Goal: Information Seeking & Learning: Check status

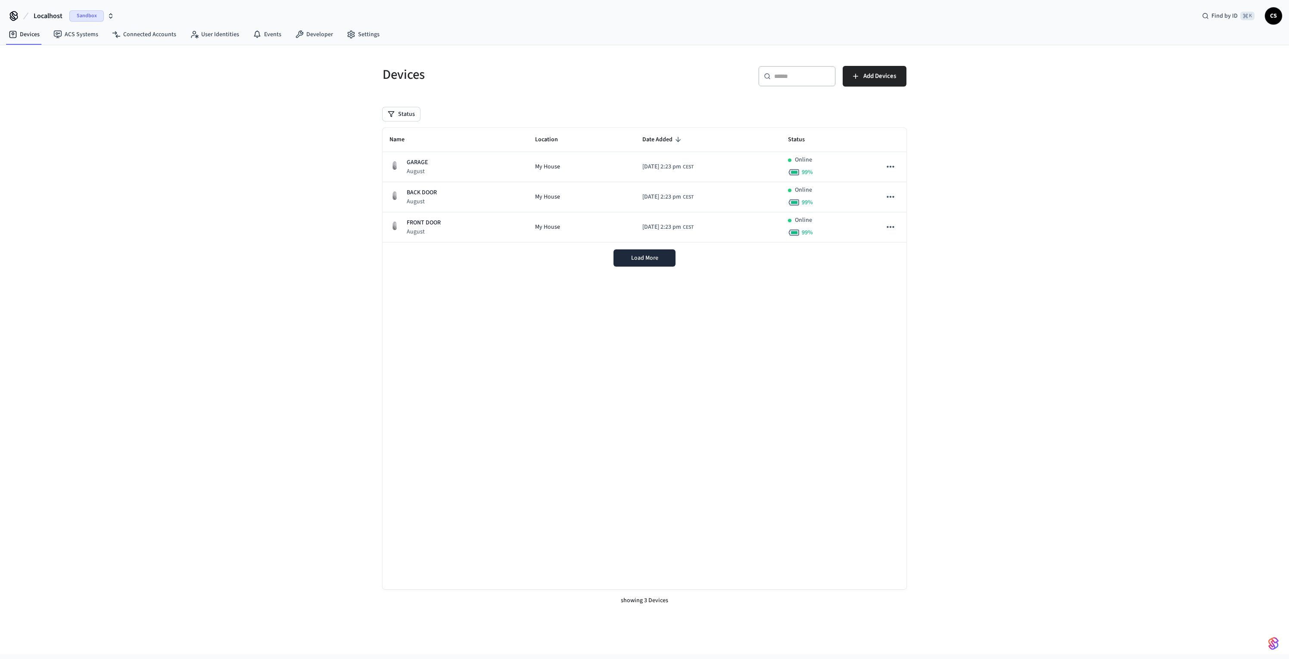
click at [48, 14] on span "Localhost" at bounding box center [48, 16] width 29 height 10
click at [53, 103] on div "Production Production" at bounding box center [70, 104] width 118 height 11
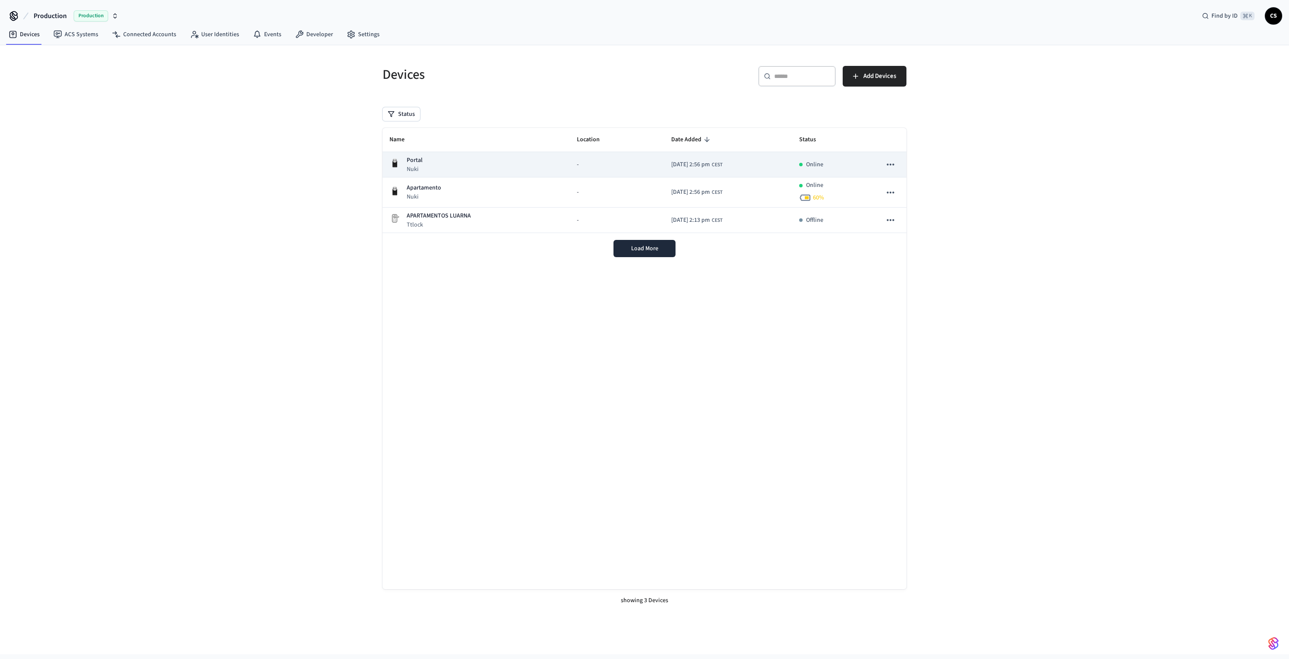
click at [474, 170] on div "Portal Nuki" at bounding box center [477, 165] width 174 height 18
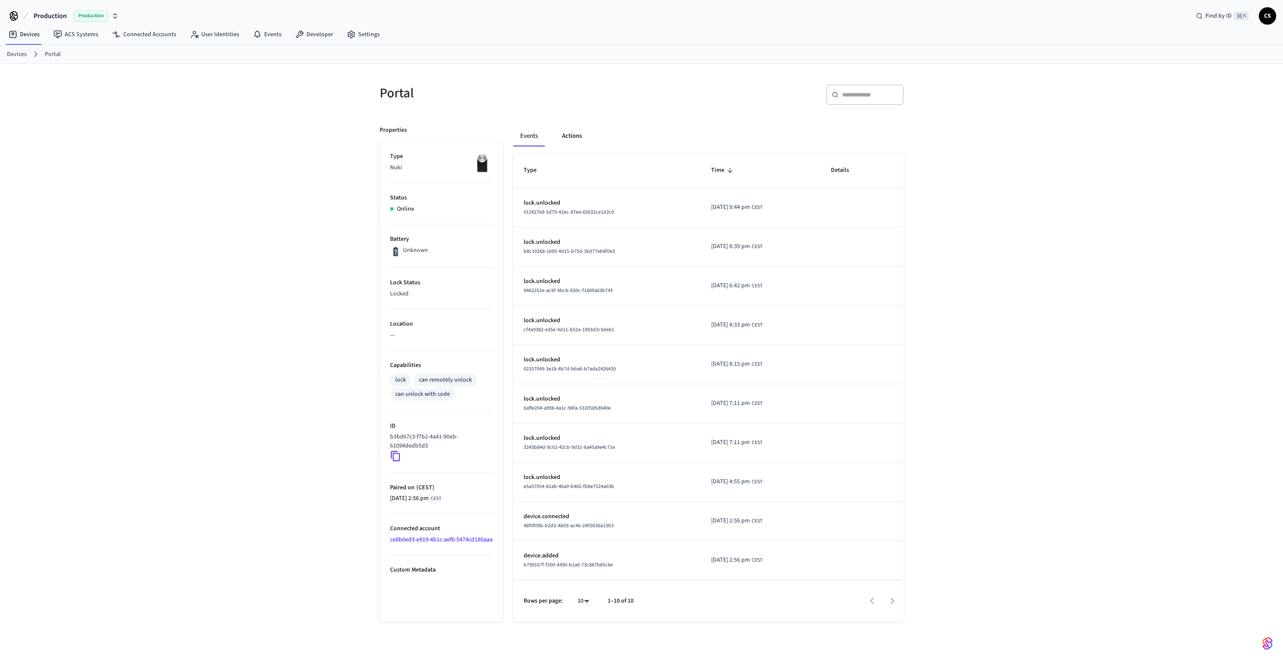
click at [571, 143] on button "Actions" at bounding box center [572, 136] width 34 height 21
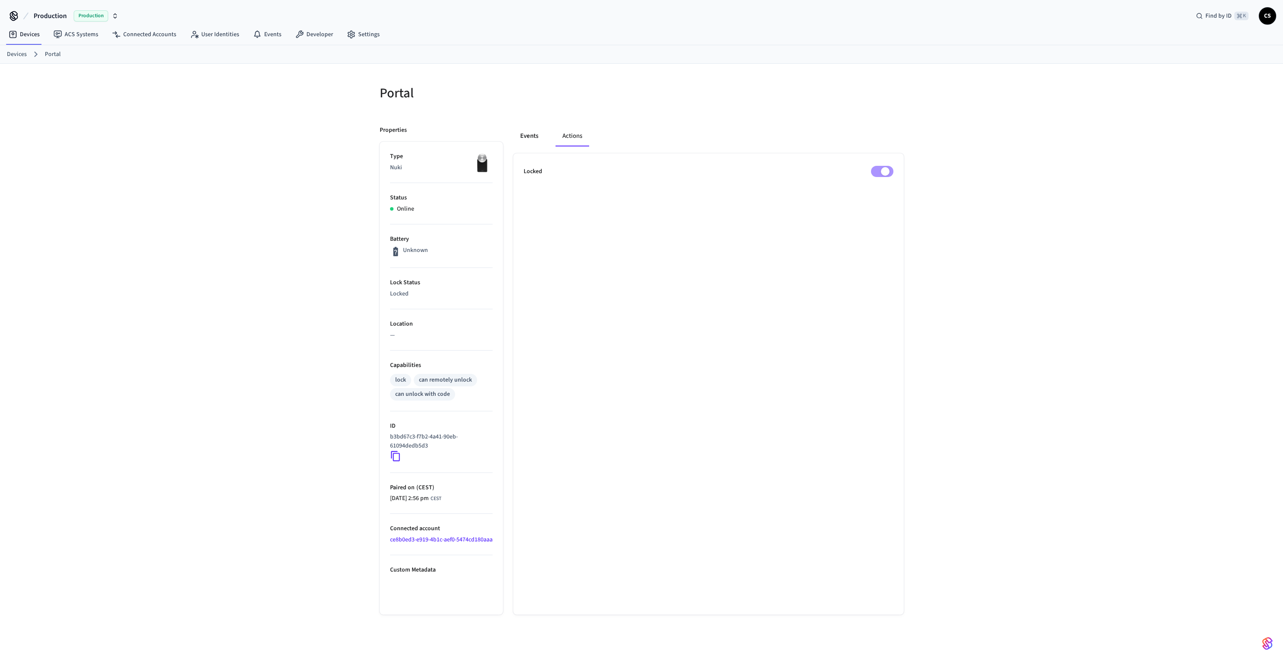
click at [530, 132] on button "Events" at bounding box center [529, 136] width 32 height 21
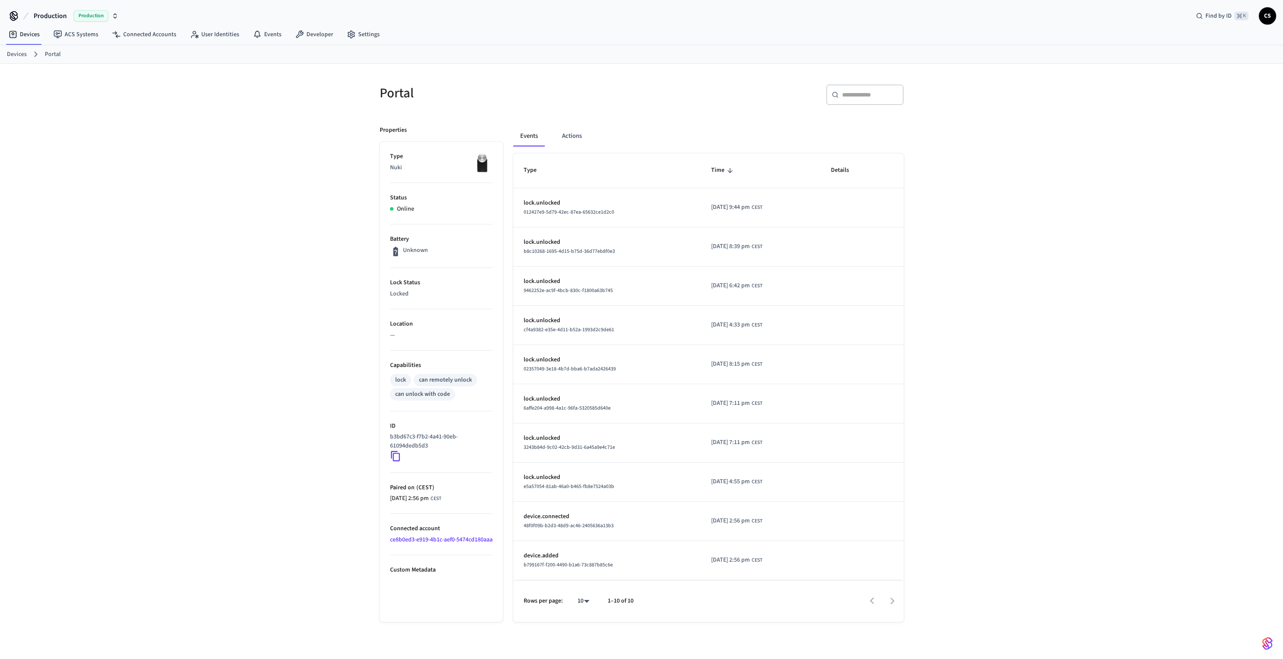
click at [245, 330] on div "Portal ​ ​ Properties Type Nuki Status Online Battery Unknown Lock Status Locke…" at bounding box center [641, 368] width 1283 height 609
click at [256, 33] on icon at bounding box center [257, 34] width 9 height 9
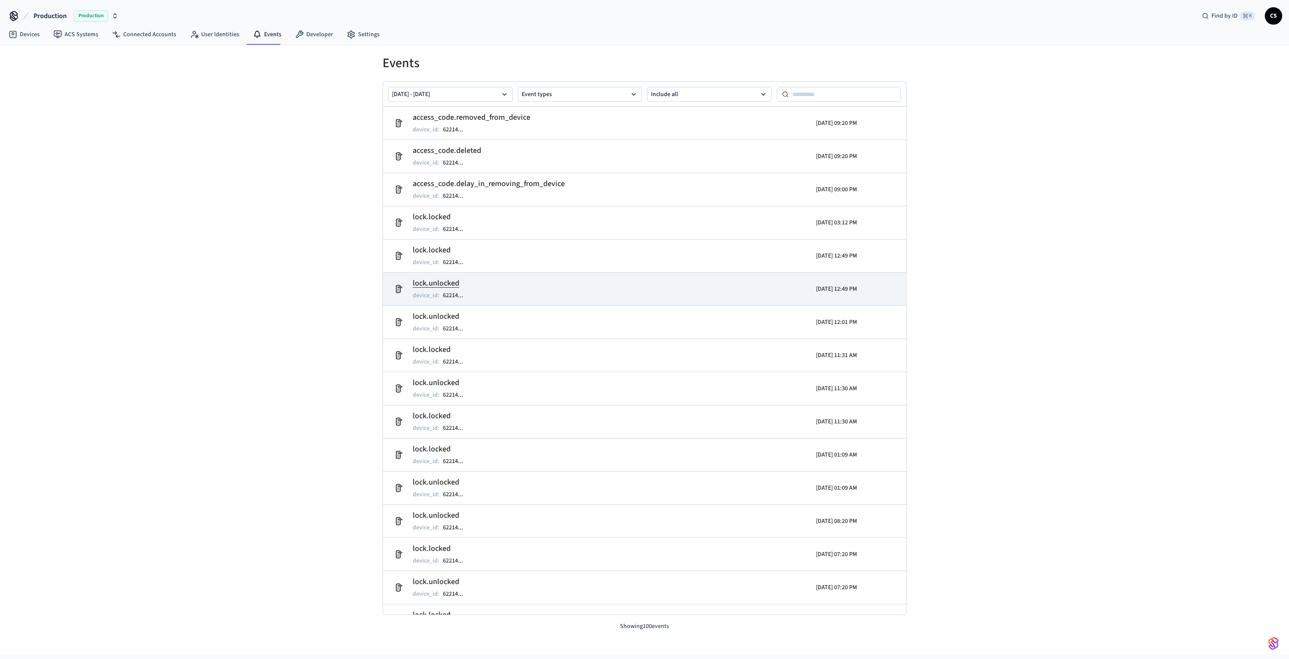
click at [438, 284] on h2 "lock.unlocked" at bounding box center [442, 283] width 59 height 12
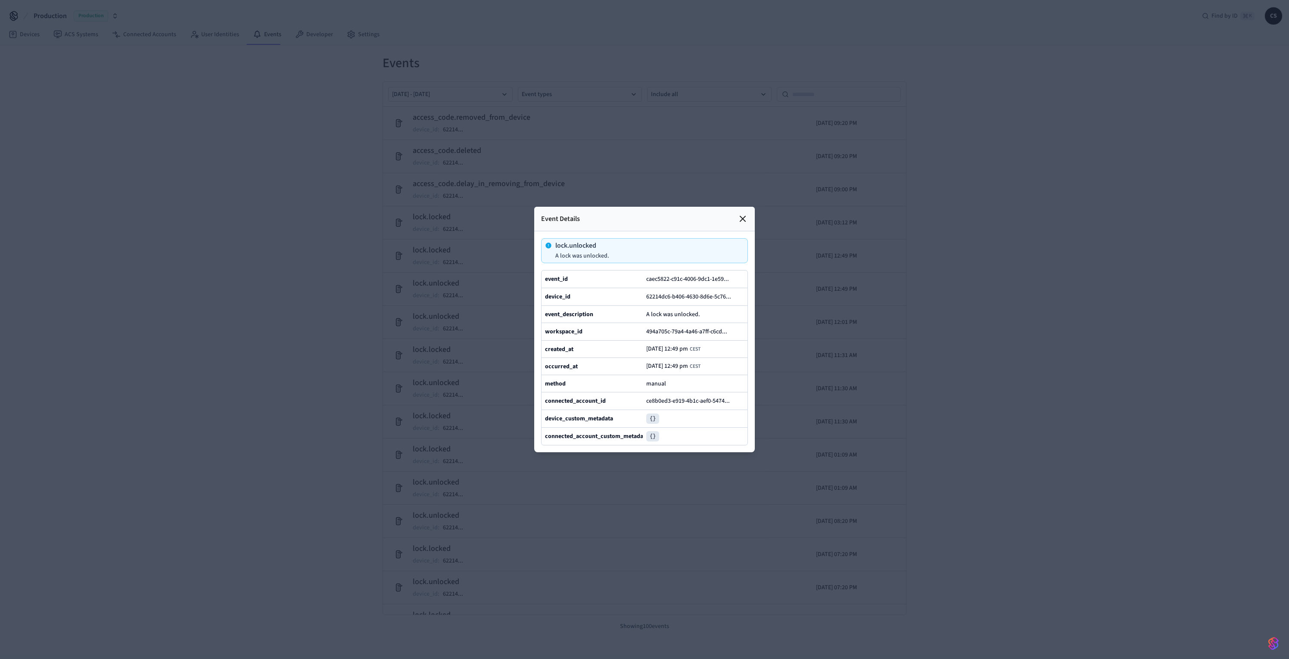
click at [741, 214] on icon at bounding box center [743, 219] width 10 height 10
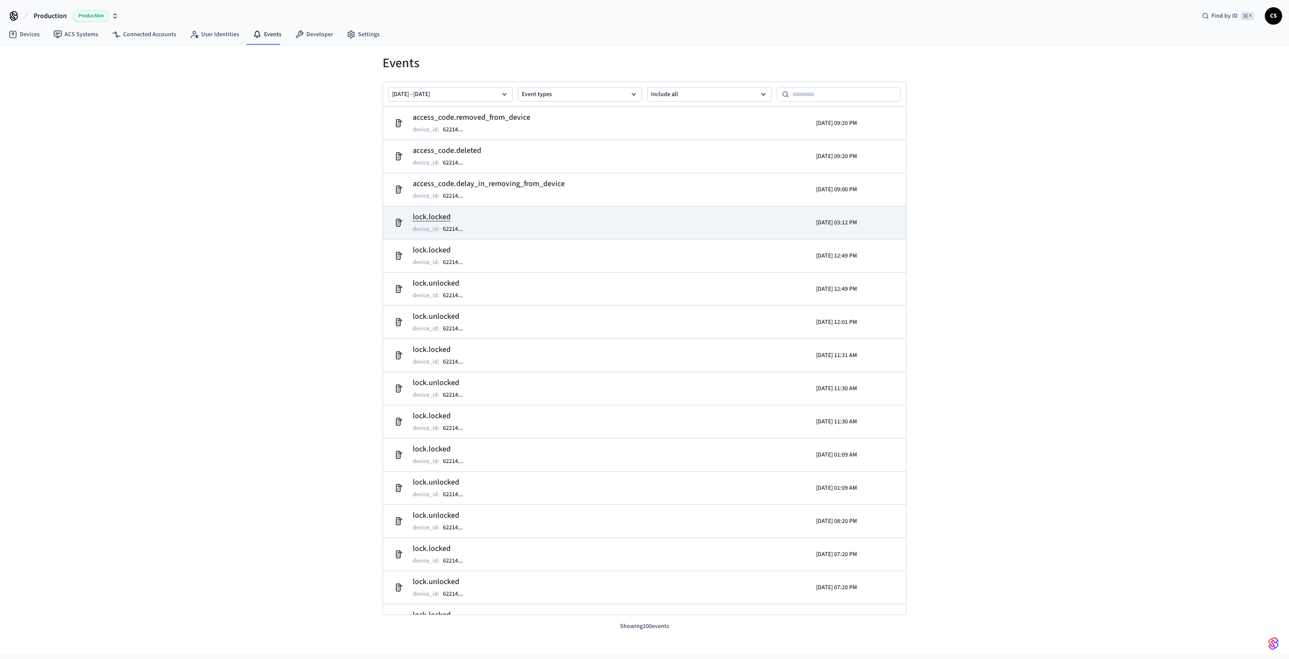
click at [444, 220] on h2 "lock.locked" at bounding box center [442, 217] width 59 height 12
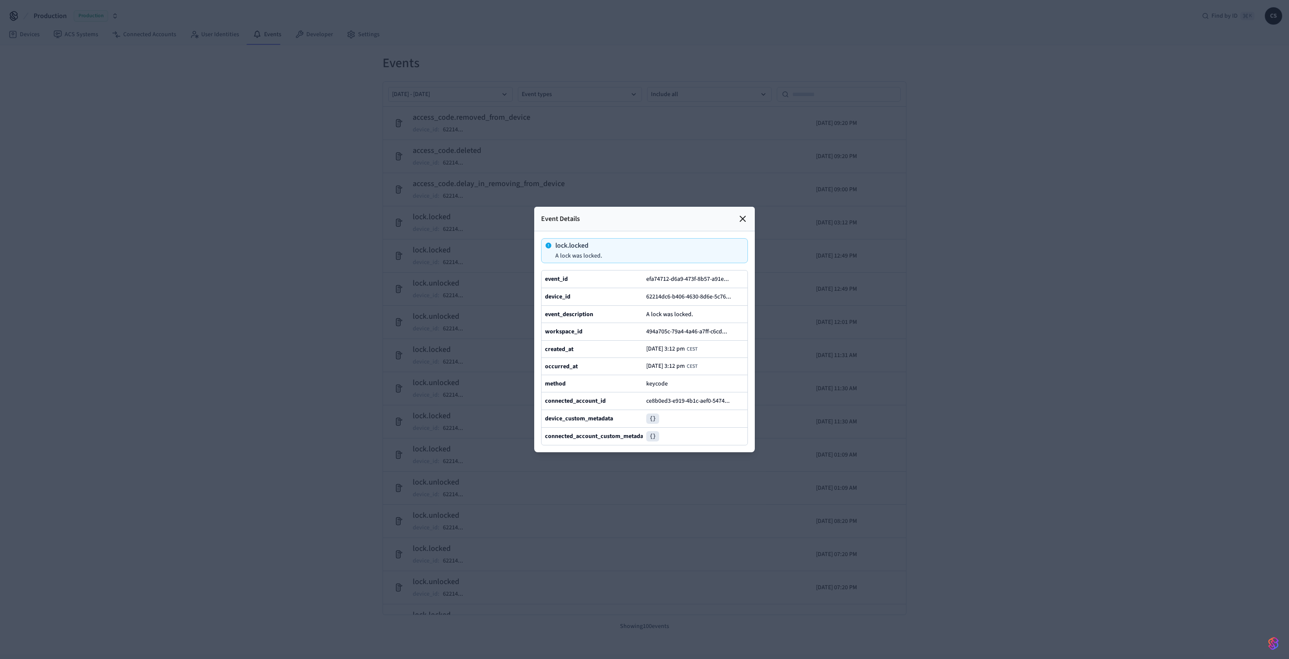
click at [352, 257] on div at bounding box center [644, 329] width 1289 height 659
drag, startPoint x: 123, startPoint y: 177, endPoint x: 130, endPoint y: 183, distance: 9.8
click at [125, 179] on div at bounding box center [644, 329] width 1289 height 659
click at [745, 214] on icon at bounding box center [743, 219] width 10 height 10
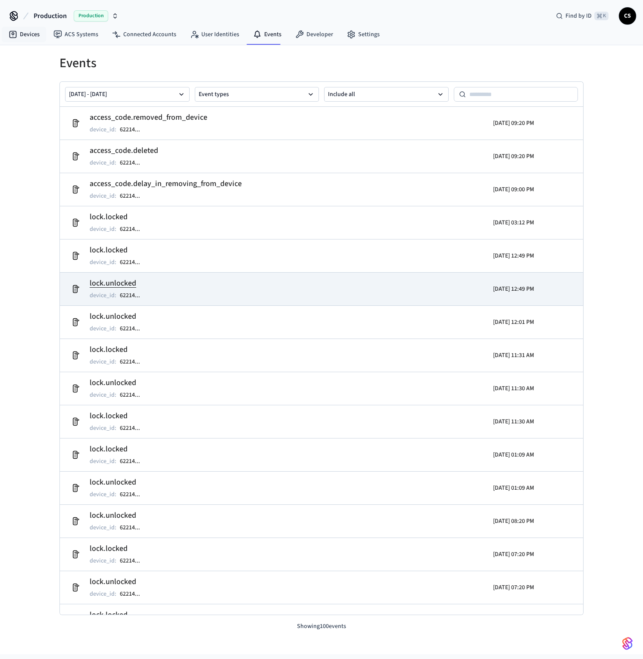
click at [118, 281] on h2 "lock.unlocked" at bounding box center [119, 283] width 59 height 12
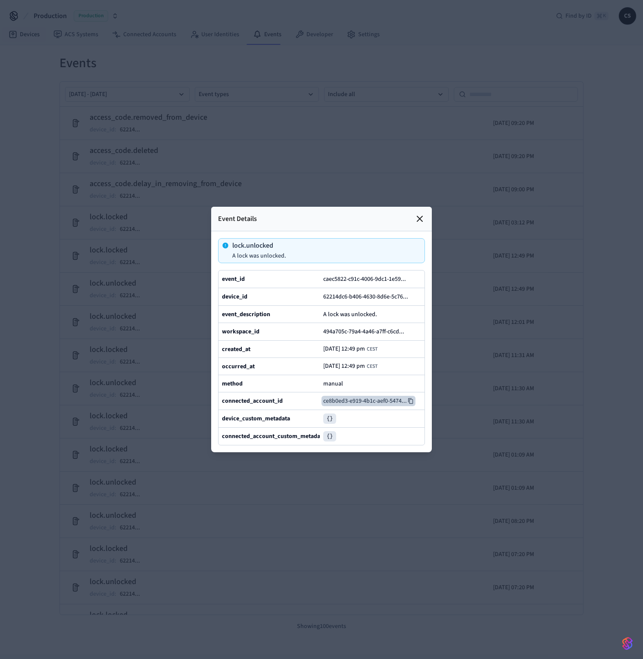
click at [356, 406] on button "ce8b0ed3-e919-4b1c-aef0-5474 ..." at bounding box center [368, 401] width 94 height 10
click at [419, 214] on icon at bounding box center [420, 219] width 10 height 10
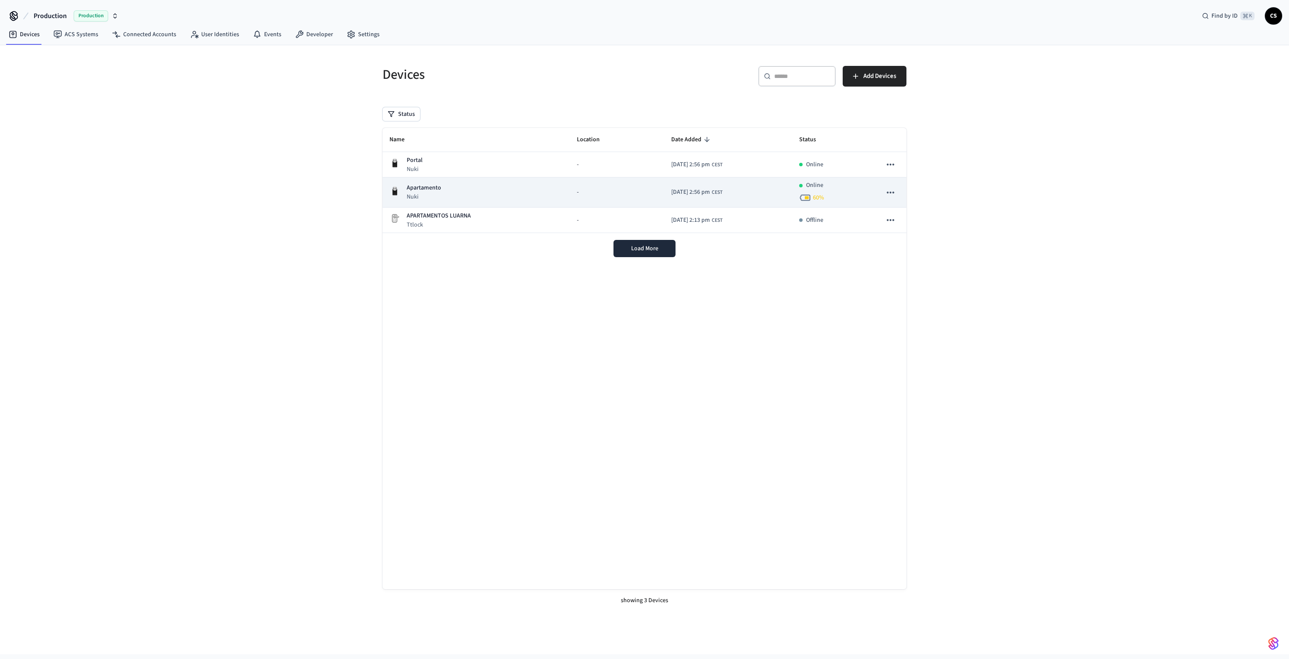
click at [503, 178] on td "Apartamento Nuki" at bounding box center [476, 193] width 187 height 30
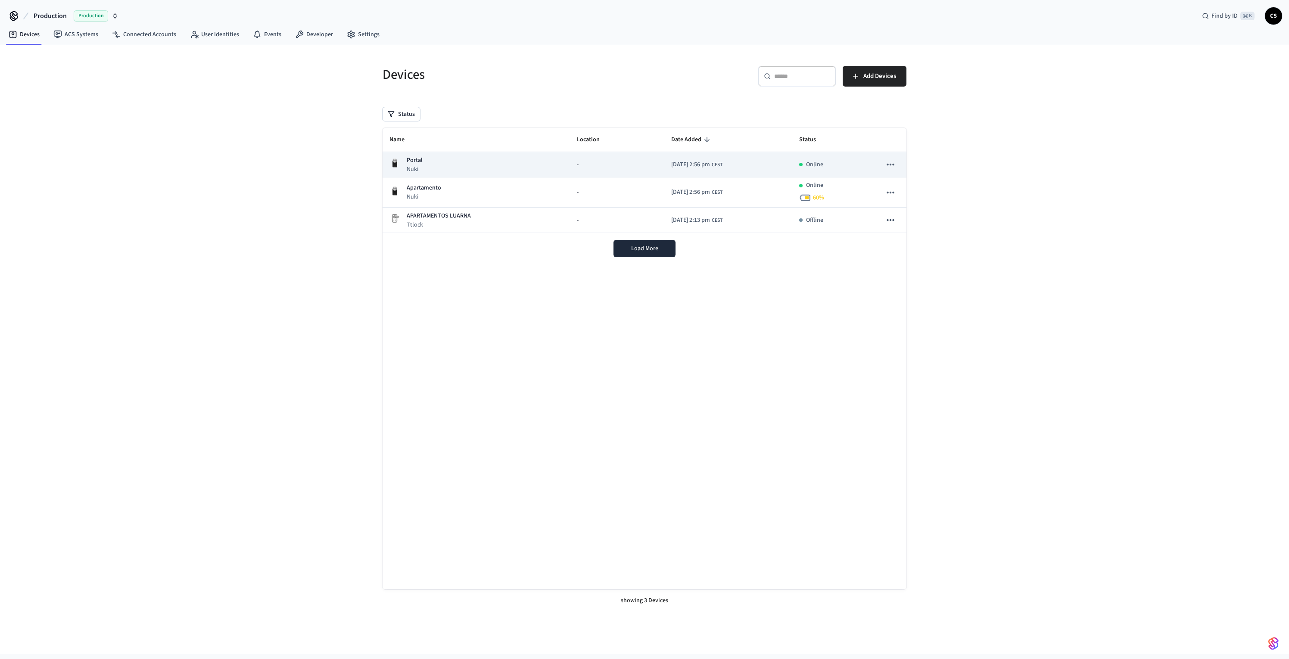
click at [458, 166] on div "Portal Nuki" at bounding box center [477, 165] width 174 height 18
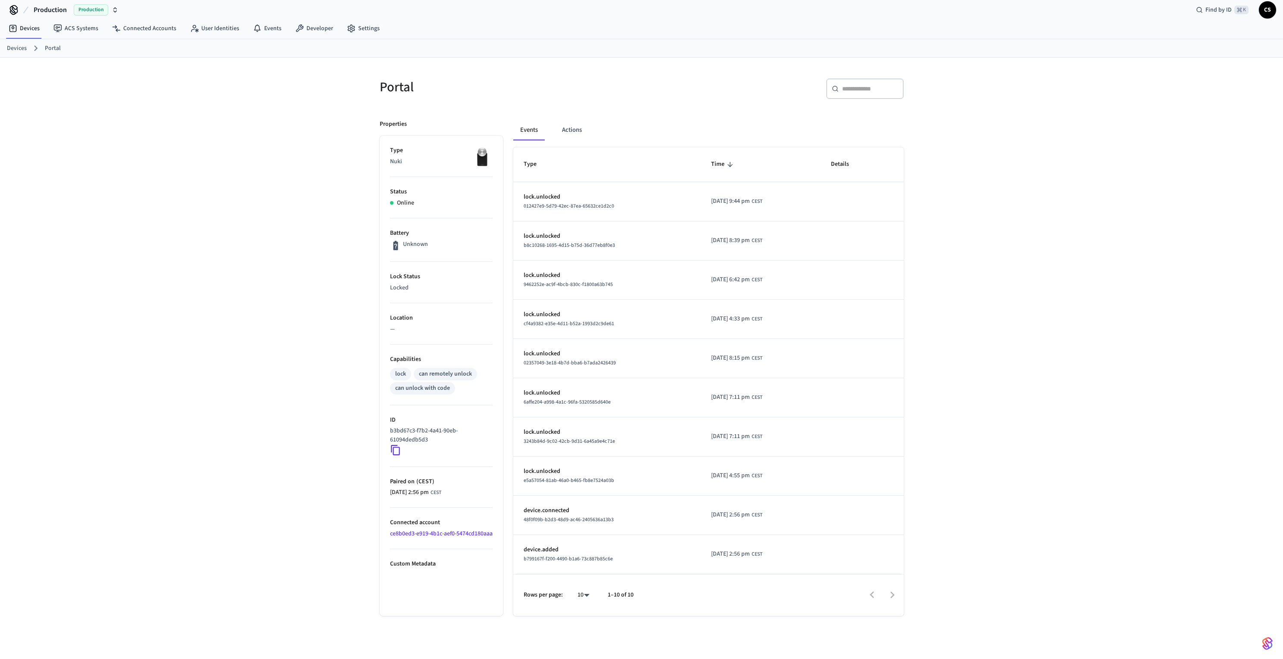
scroll to position [7, 0]
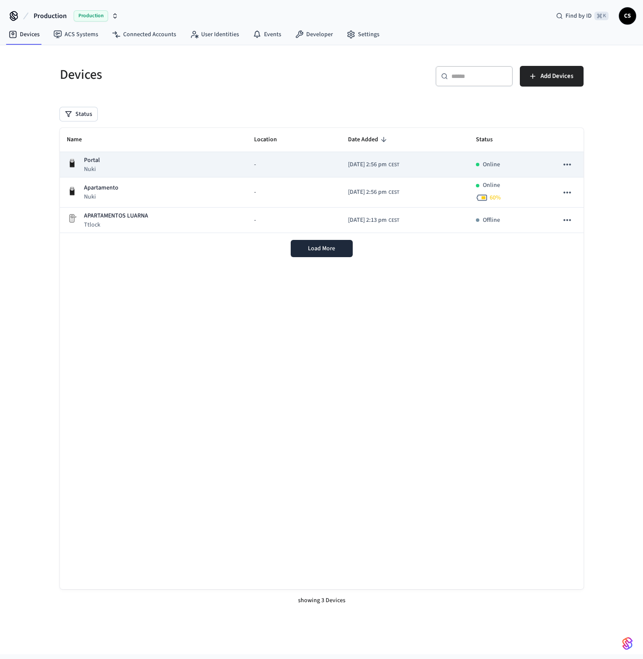
click at [196, 168] on div "Portal Nuki" at bounding box center [154, 165] width 174 height 18
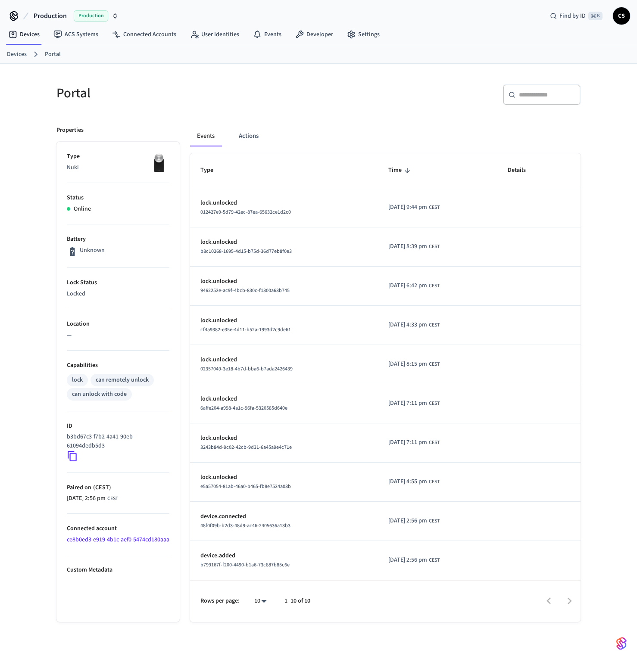
click at [274, 215] on span "012427e9-5d79-42ec-87ea-65632ce1d2c0" at bounding box center [245, 212] width 90 height 7
drag, startPoint x: 306, startPoint y: 212, endPoint x: 193, endPoint y: 212, distance: 112.5
click at [193, 212] on td "lock.unlocked 012427e9-5d79-42ec-87ea-65632ce1d2c0" at bounding box center [284, 207] width 188 height 39
click at [226, 206] on p "lock.unlocked" at bounding box center [283, 203] width 167 height 9
click at [226, 204] on p "lock.unlocked" at bounding box center [283, 203] width 167 height 9
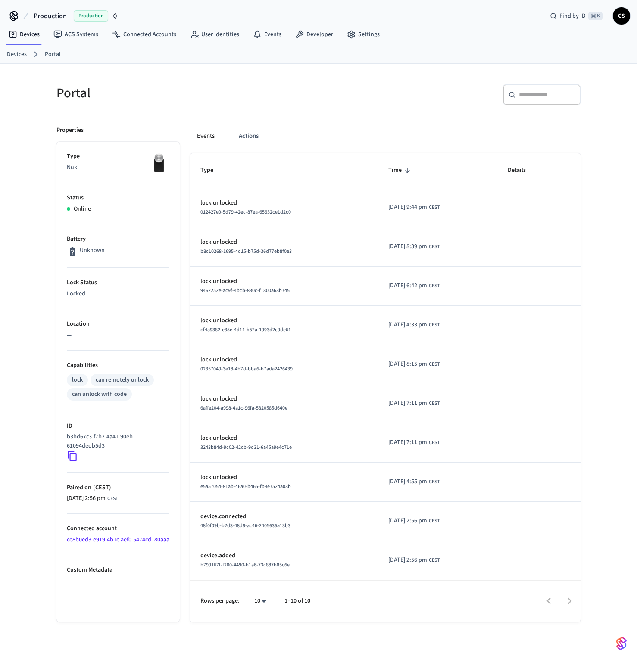
drag, startPoint x: 411, startPoint y: 247, endPoint x: 436, endPoint y: 257, distance: 26.7
click at [425, 247] on span "2025/10/02 at 8:39 pm" at bounding box center [407, 246] width 39 height 9
click at [498, 260] on td "2025/10/02 at 8:39 pm CEST" at bounding box center [438, 247] width 120 height 39
